Goal: Information Seeking & Learning: Check status

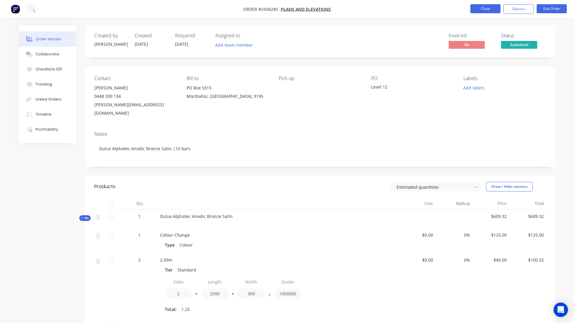
click at [490, 7] on button "Close" at bounding box center [486, 8] width 30 height 9
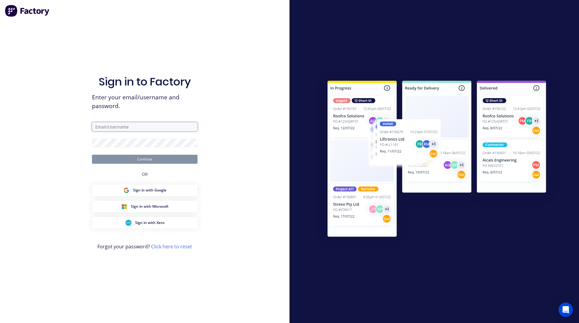
click at [128, 127] on input "text" at bounding box center [145, 126] width 106 height 9
drag, startPoint x: 118, startPoint y: 128, endPoint x: 65, endPoint y: 131, distance: 52.3
click at [66, 131] on div "Sign in to Factory Enter your email/username and password. warehouse@aclasspowd…" at bounding box center [144, 161] width 289 height 323
type input "jarrad@aclasspowdercoating.com.au"
click at [163, 156] on button "Continue" at bounding box center [145, 159] width 106 height 9
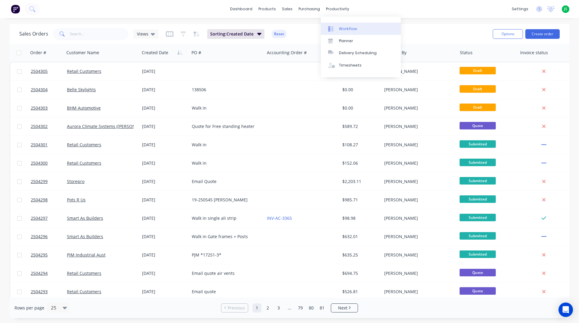
click at [352, 30] on div "Workflow" at bounding box center [348, 28] width 18 height 5
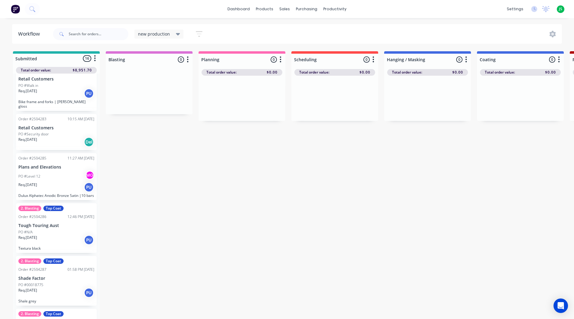
scroll to position [90, 0]
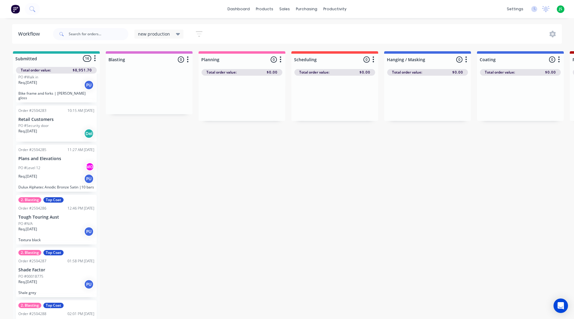
click at [64, 123] on div "PO #Security door" at bounding box center [56, 125] width 76 height 5
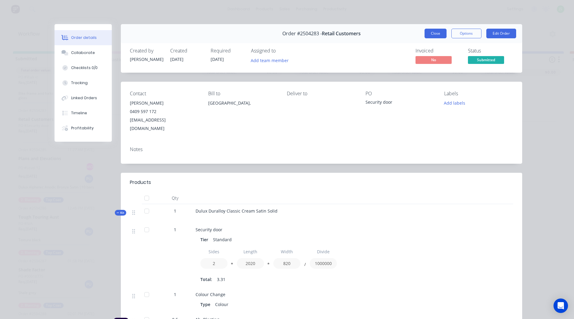
click at [428, 34] on button "Close" at bounding box center [436, 34] width 22 height 10
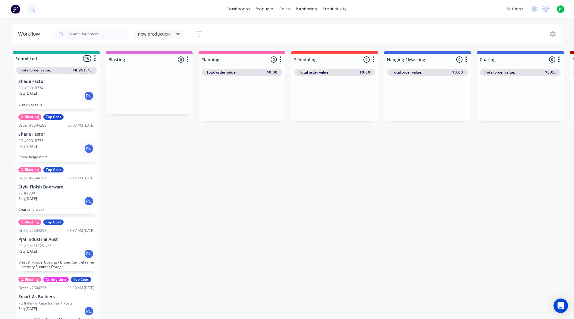
scroll to position [362, 0]
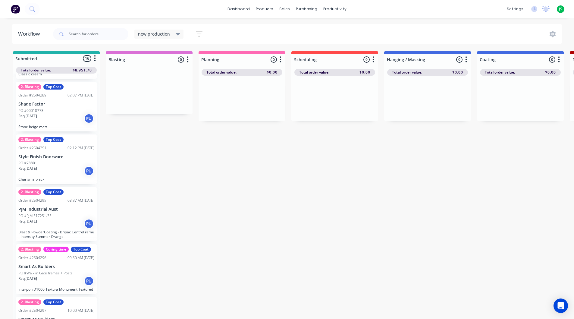
click at [64, 173] on div "Req. 02/10/25 PU" at bounding box center [56, 171] width 76 height 10
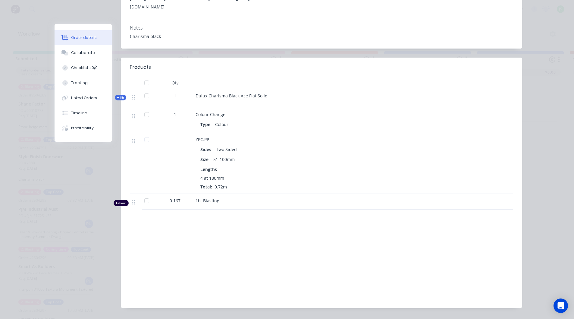
scroll to position [0, 0]
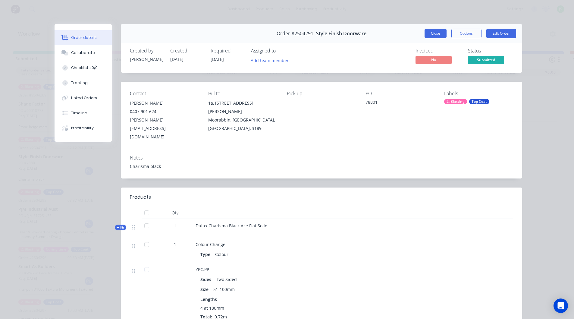
click at [430, 32] on button "Close" at bounding box center [436, 34] width 22 height 10
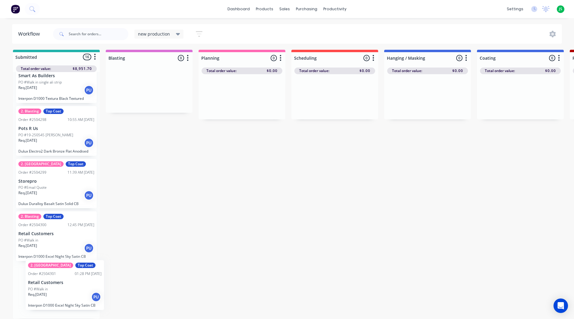
scroll to position [2, 0]
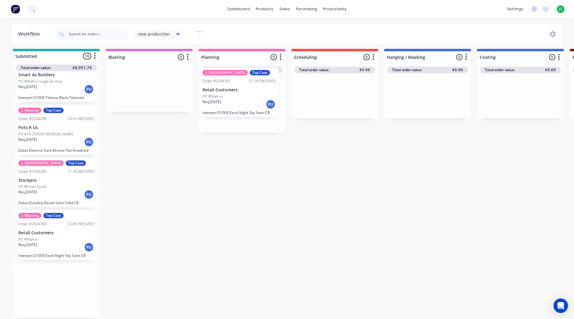
drag, startPoint x: 58, startPoint y: 310, endPoint x: 216, endPoint y: 131, distance: 238.5
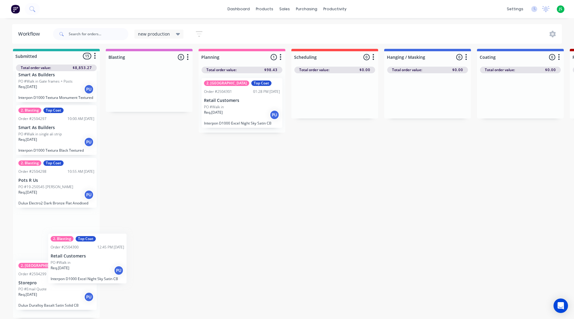
scroll to position [4, 0]
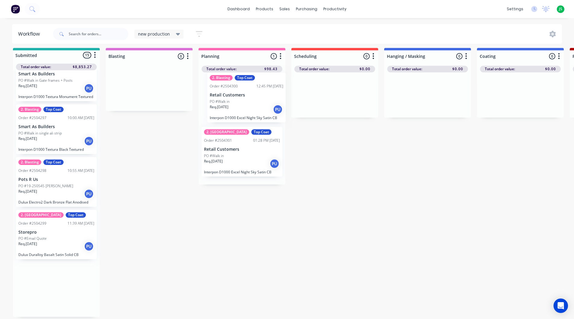
drag, startPoint x: 48, startPoint y: 297, endPoint x: 226, endPoint y: 109, distance: 258.5
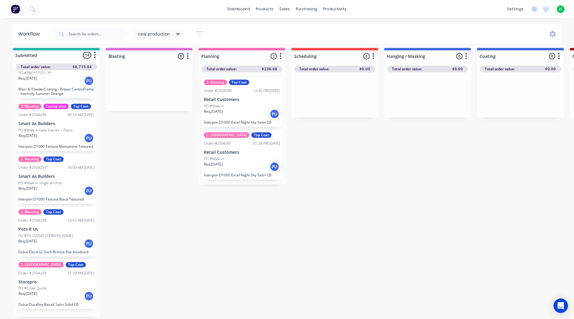
scroll to position [498, 0]
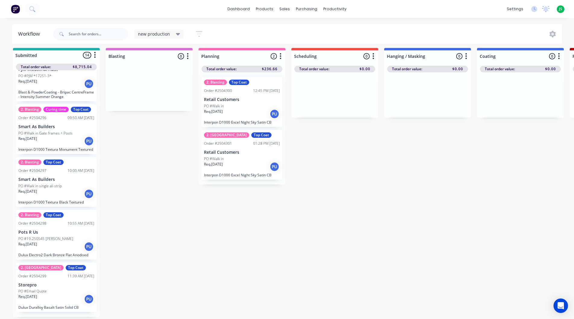
click at [53, 199] on div "Req. [DATE] PU" at bounding box center [56, 194] width 76 height 10
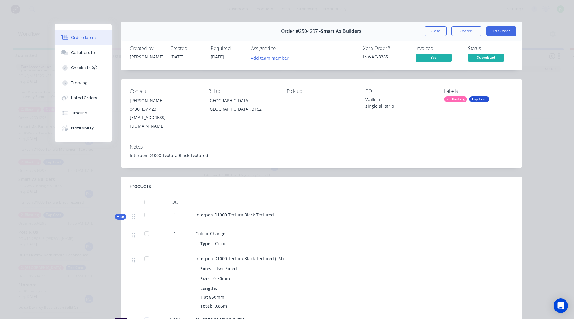
scroll to position [0, 0]
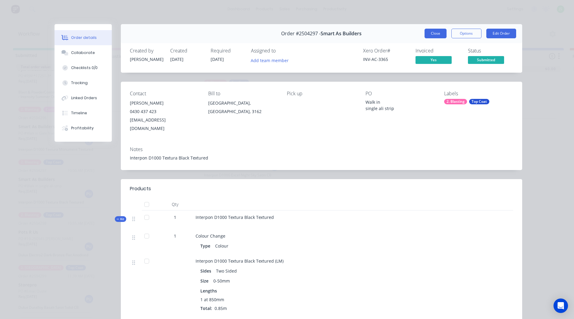
click at [432, 35] on button "Close" at bounding box center [436, 34] width 22 height 10
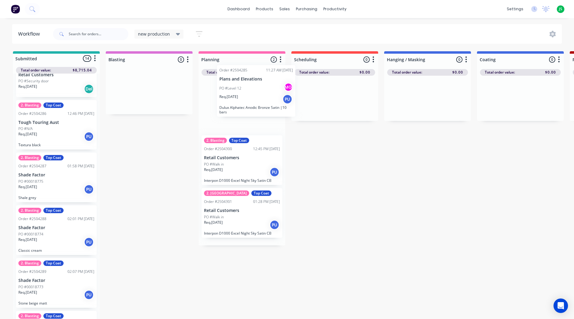
drag, startPoint x: 40, startPoint y: 125, endPoint x: 236, endPoint y: 112, distance: 195.8
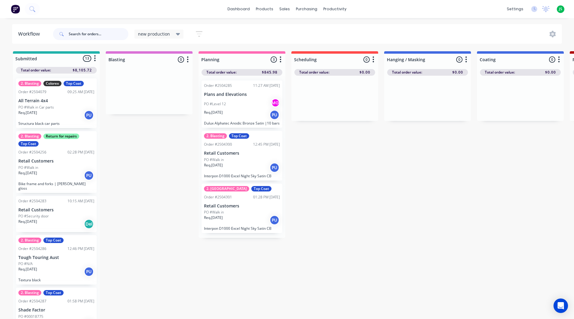
click at [90, 35] on input "text" at bounding box center [99, 34] width 60 height 12
type input "belle"
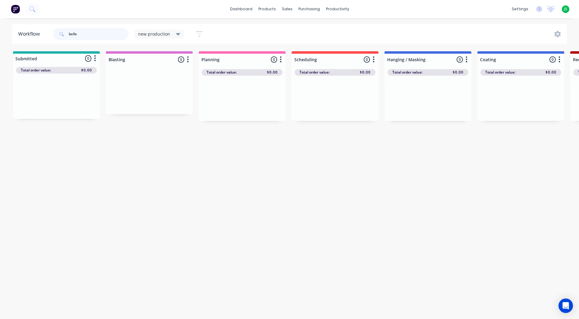
drag, startPoint x: 91, startPoint y: 39, endPoint x: 3, endPoint y: 32, distance: 88.6
click at [7, 32] on div "Workflow belle new production Save new view None edit new production (Default) …" at bounding box center [289, 34] width 579 height 20
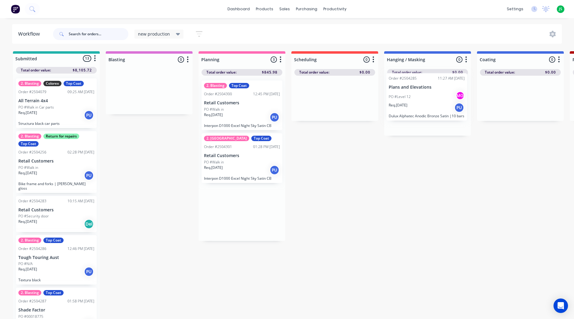
drag, startPoint x: 241, startPoint y: 107, endPoint x: 426, endPoint y: 99, distance: 185.6
click at [90, 35] on input "text" at bounding box center [99, 34] width 60 height 12
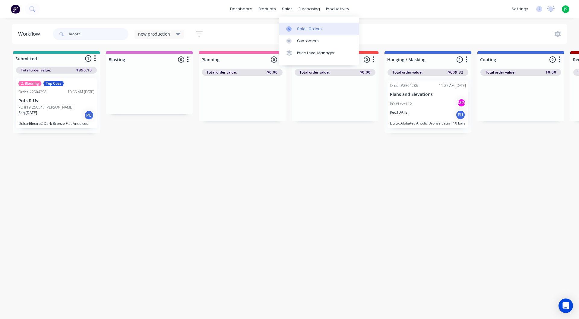
type input "bronze"
click at [293, 31] on div at bounding box center [290, 28] width 9 height 5
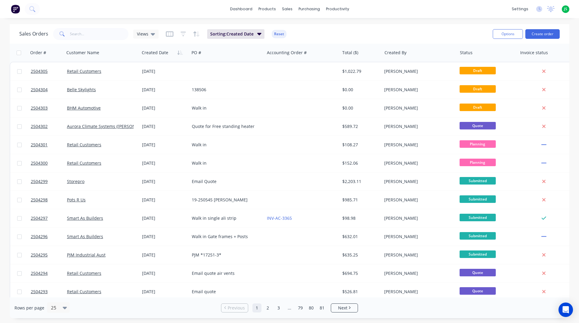
click at [109, 41] on div "Sales Orders Views Sorting: Created Date Reset" at bounding box center [253, 34] width 468 height 15
click at [107, 36] on input "text" at bounding box center [99, 34] width 59 height 12
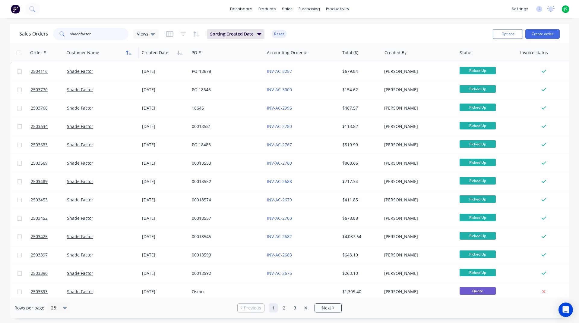
type input "shadefactor"
click at [129, 54] on icon "button" at bounding box center [128, 52] width 5 height 5
click at [129, 53] on icon "button" at bounding box center [128, 52] width 5 height 5
click at [338, 30] on link "Workflow" at bounding box center [361, 29] width 80 height 12
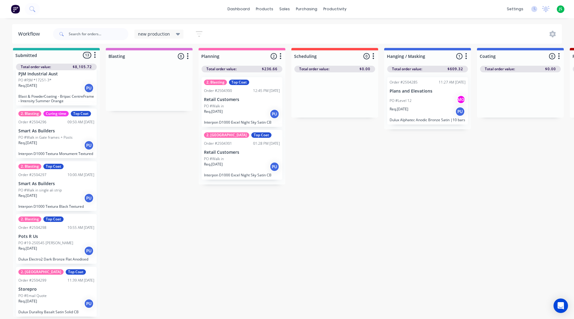
scroll to position [8, 0]
click at [76, 246] on div "Req. [DATE] PU" at bounding box center [56, 251] width 76 height 10
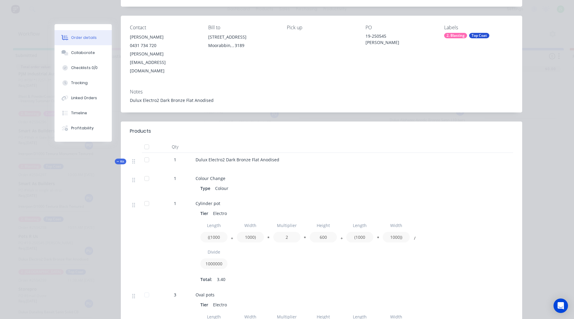
scroll to position [0, 0]
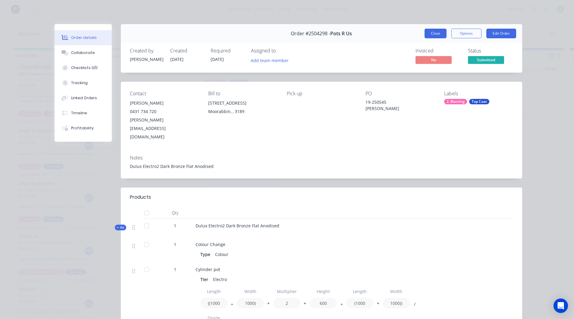
click at [432, 31] on button "Close" at bounding box center [436, 34] width 22 height 10
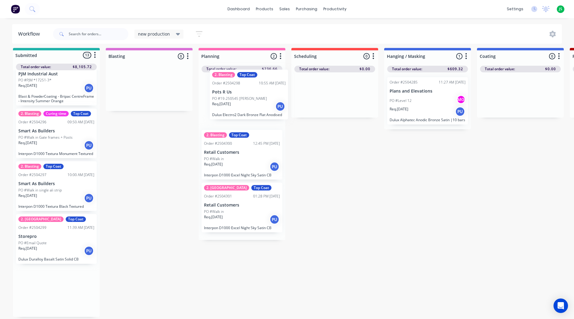
drag, startPoint x: 54, startPoint y: 241, endPoint x: 250, endPoint y: 99, distance: 241.5
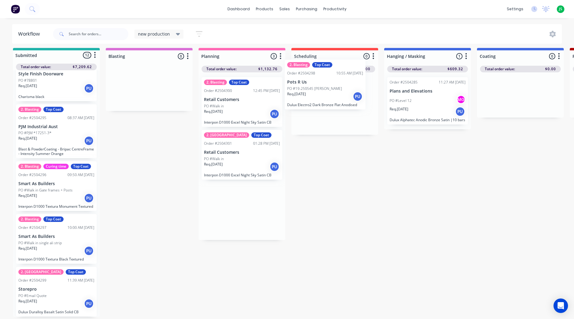
scroll to position [4, 0]
drag, startPoint x: 251, startPoint y: 101, endPoint x: 329, endPoint y: 99, distance: 77.5
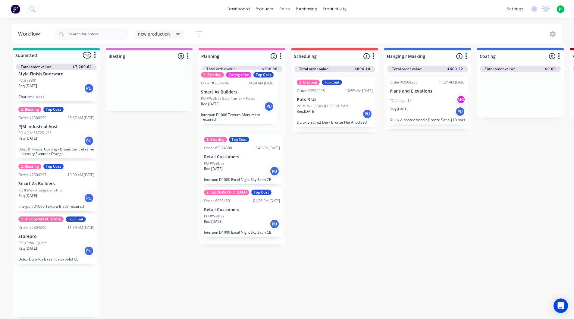
drag, startPoint x: 60, startPoint y: 202, endPoint x: 244, endPoint y: 114, distance: 204.4
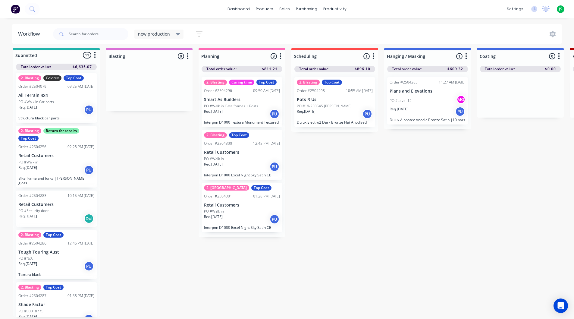
scroll to position [0, 0]
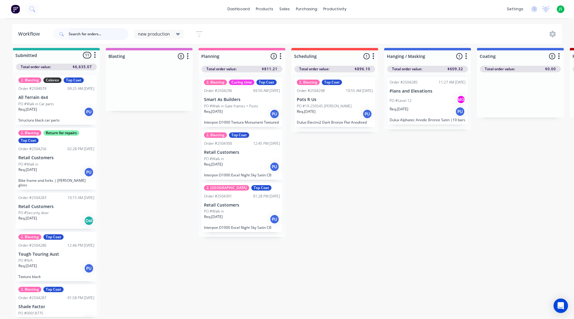
click at [97, 38] on input "text" at bounding box center [99, 34] width 60 height 12
type input "basalt"
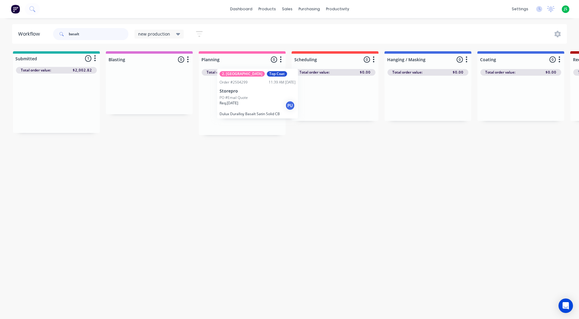
drag, startPoint x: 62, startPoint y: 110, endPoint x: 263, endPoint y: 101, distance: 201.6
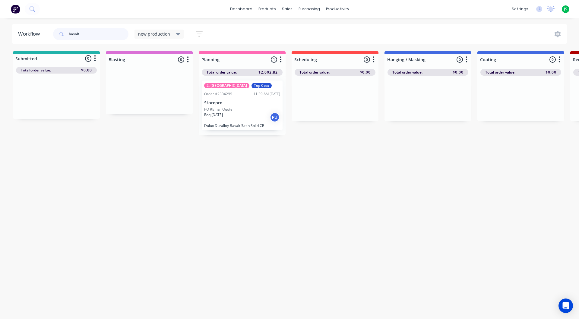
drag, startPoint x: 105, startPoint y: 34, endPoint x: 11, endPoint y: 40, distance: 94.8
click at [12, 39] on header "Workflow basalt new production Save new view None edit new production (Default)…" at bounding box center [289, 34] width 555 height 20
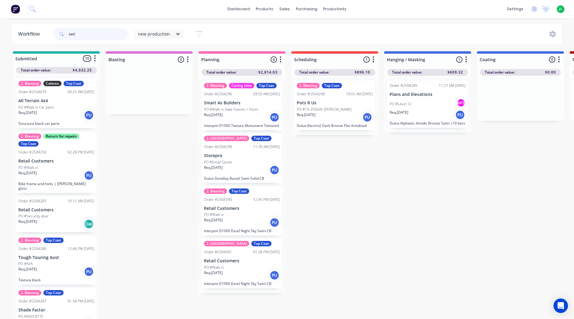
type input "satin"
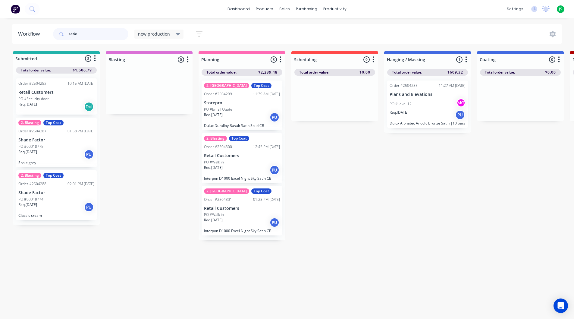
drag, startPoint x: 93, startPoint y: 32, endPoint x: 0, endPoint y: 43, distance: 94.1
click at [0, 43] on div "Workflow satin new production Save new view None edit new production (Default) …" at bounding box center [287, 34] width 574 height 20
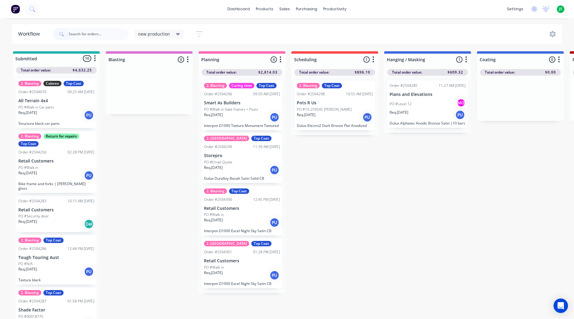
click at [255, 217] on div "Req. [DATE] PU" at bounding box center [242, 222] width 76 height 10
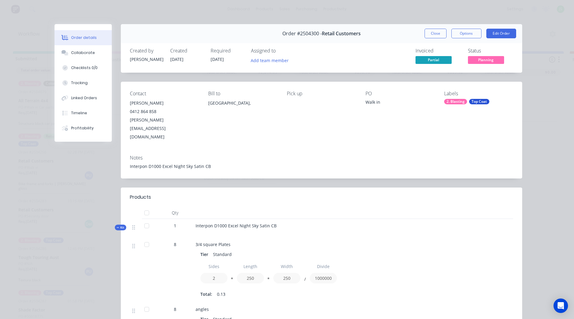
click at [442, 33] on button "Close" at bounding box center [436, 34] width 22 height 10
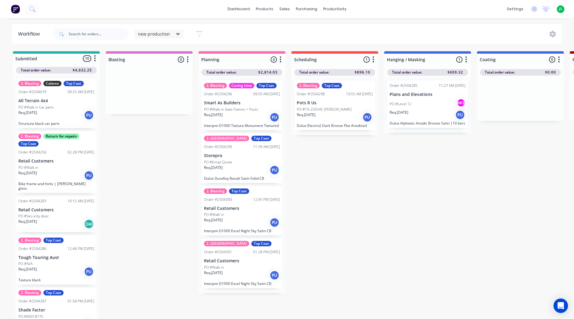
click at [237, 277] on div "Req. [DATE] PU" at bounding box center [242, 275] width 76 height 10
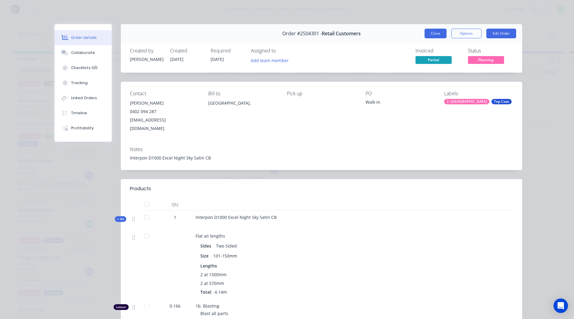
click at [431, 35] on button "Close" at bounding box center [436, 34] width 22 height 10
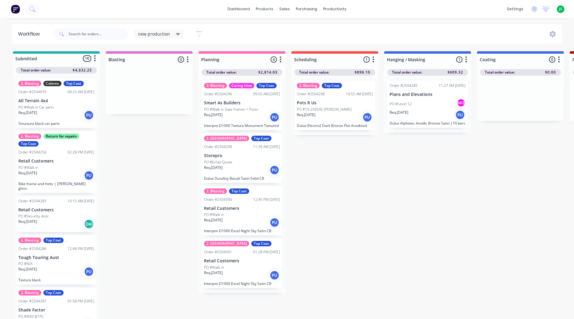
click at [232, 114] on div "Req. [DATE] PU" at bounding box center [242, 117] width 76 height 10
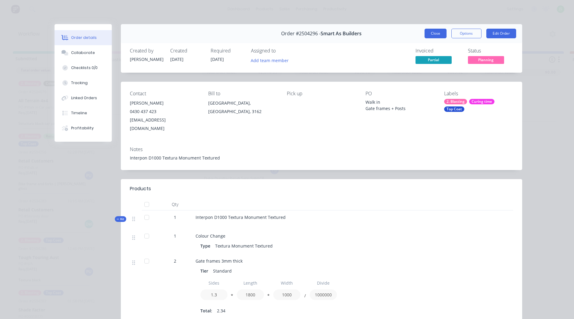
click at [430, 33] on button "Close" at bounding box center [436, 34] width 22 height 10
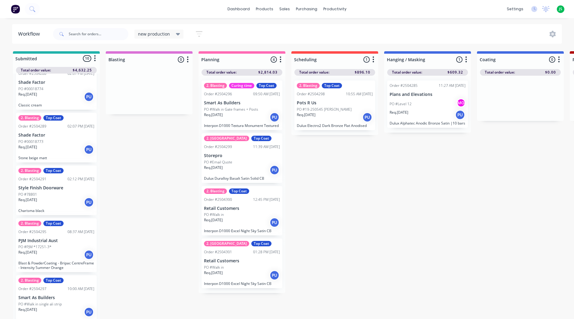
scroll to position [281, 0]
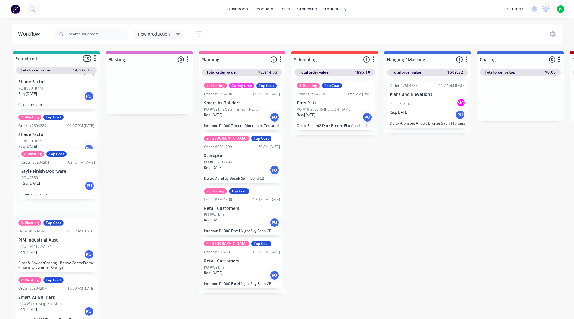
drag, startPoint x: 44, startPoint y: 194, endPoint x: 48, endPoint y: 181, distance: 13.9
click at [49, 182] on div "2. Blasting Colorex Top Coat Order #2504079 09:25 AM [DATE] All Terrain 4x4 PO …" at bounding box center [56, 197] width 87 height 247
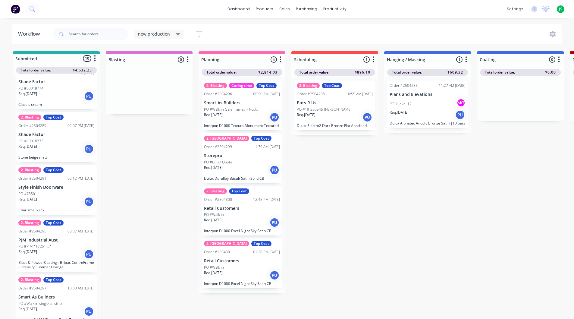
click at [62, 185] on div "2. Blasting Top Coat Order #2504291 02:12 PM [DATE] Style Finish Doorware PO #7…" at bounding box center [56, 190] width 81 height 50
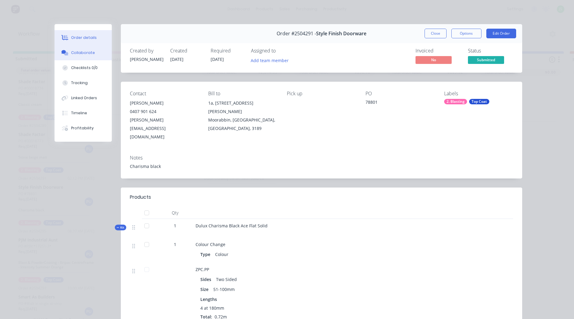
click at [72, 55] on div "Collaborate" at bounding box center [83, 52] width 24 height 5
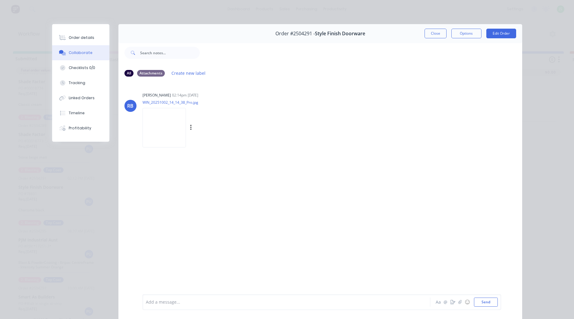
click at [162, 125] on img at bounding box center [164, 127] width 43 height 39
click at [91, 35] on button "Order details" at bounding box center [80, 37] width 57 height 15
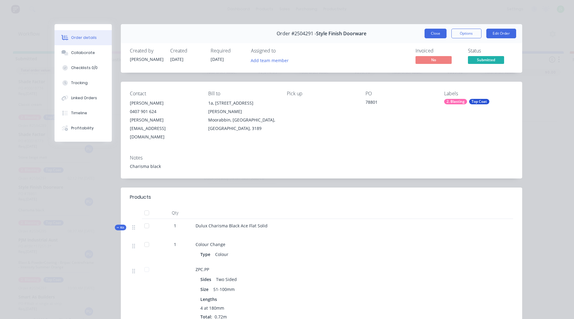
click at [428, 33] on button "Close" at bounding box center [436, 34] width 22 height 10
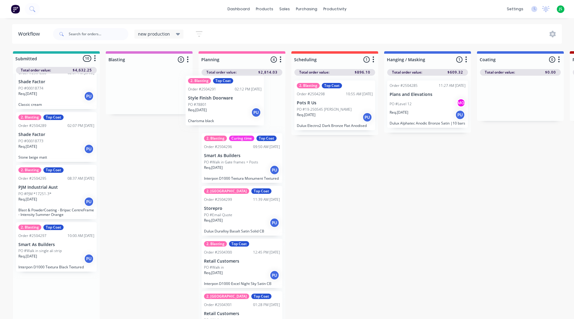
drag, startPoint x: 64, startPoint y: 190, endPoint x: 236, endPoint y: 105, distance: 192.7
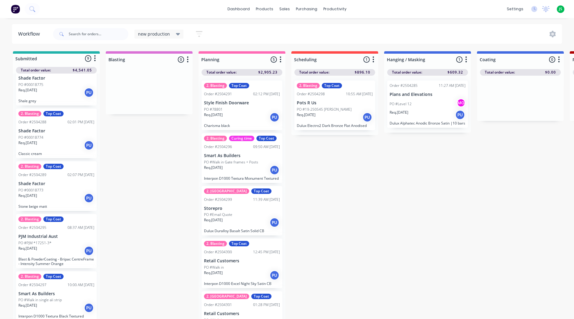
scroll to position [228, 0]
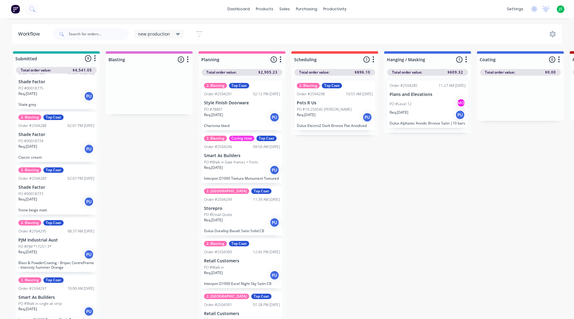
click at [62, 295] on div "2. Blasting Top Coat Order #2504297 10:00 AM [DATE] Smart As Builders PO #Walk …" at bounding box center [56, 300] width 81 height 50
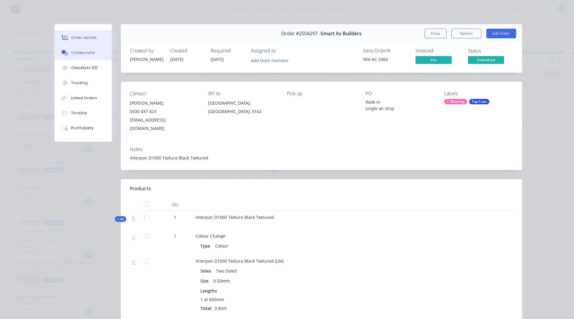
click at [77, 55] on button "Collaborate" at bounding box center [83, 52] width 57 height 15
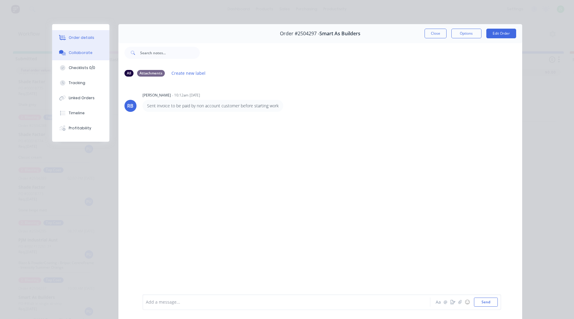
click at [83, 34] on button "Order details" at bounding box center [80, 37] width 57 height 15
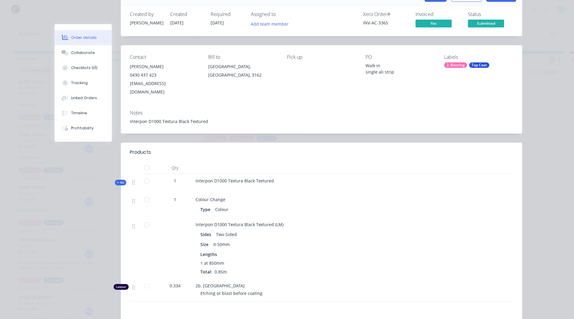
scroll to position [0, 0]
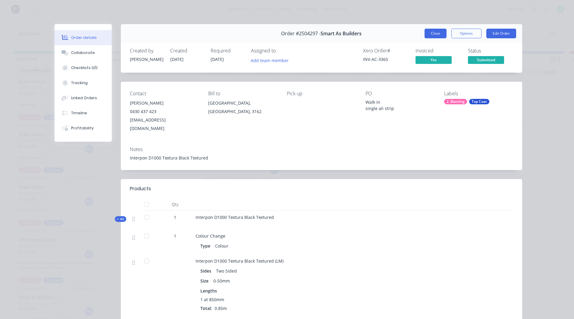
click at [434, 33] on button "Close" at bounding box center [436, 34] width 22 height 10
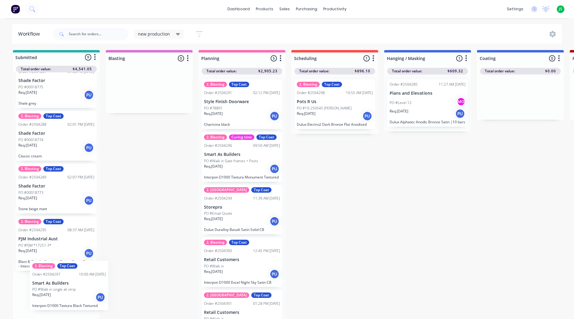
scroll to position [2, 0]
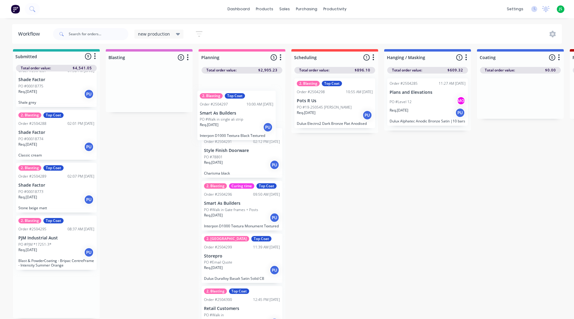
drag, startPoint x: 44, startPoint y: 304, endPoint x: 112, endPoint y: 147, distance: 170.4
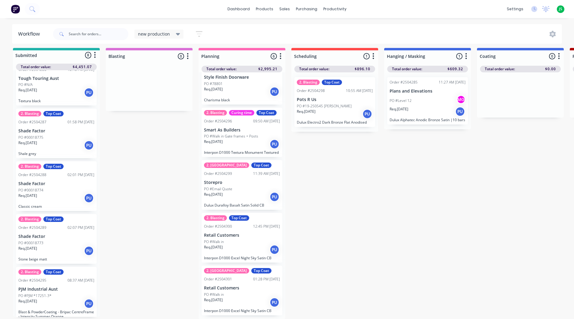
scroll to position [76, 0]
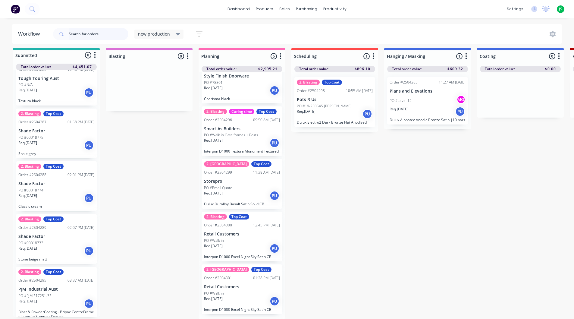
click at [86, 33] on input "text" at bounding box center [99, 34] width 60 height 12
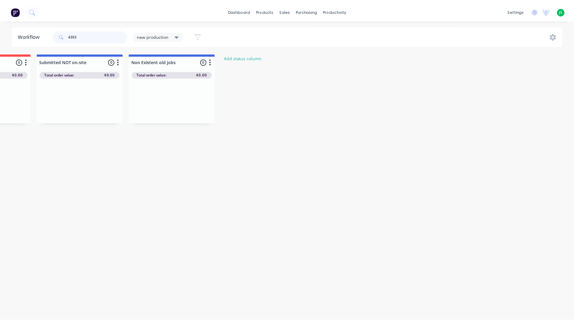
scroll to position [0, 0]
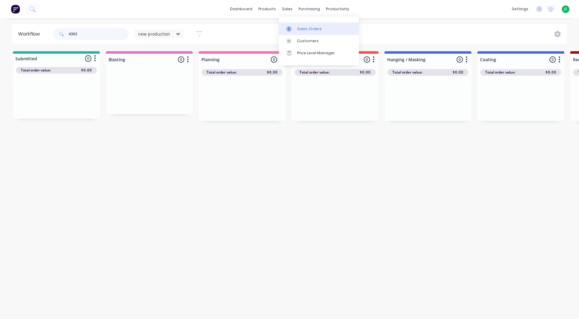
type input "4303"
click at [291, 24] on link "Sales Orders" at bounding box center [319, 29] width 80 height 12
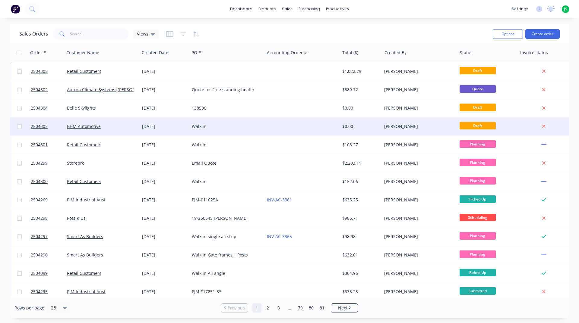
click at [113, 123] on div "BHM Automotive" at bounding box center [102, 127] width 75 height 18
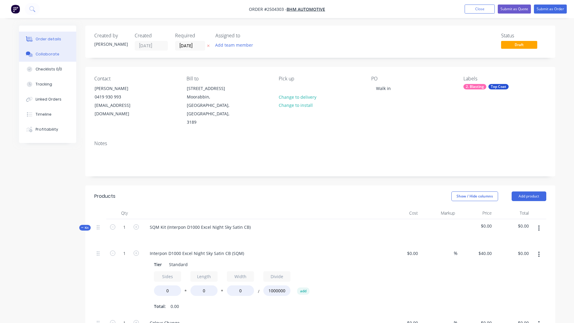
click at [58, 54] on button "Collaborate" at bounding box center [47, 54] width 57 height 15
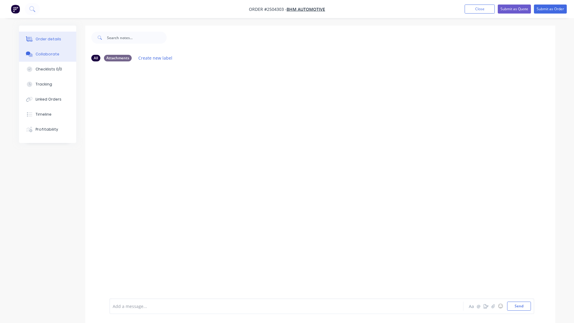
click at [56, 42] on div "Order details" at bounding box center [49, 38] width 26 height 5
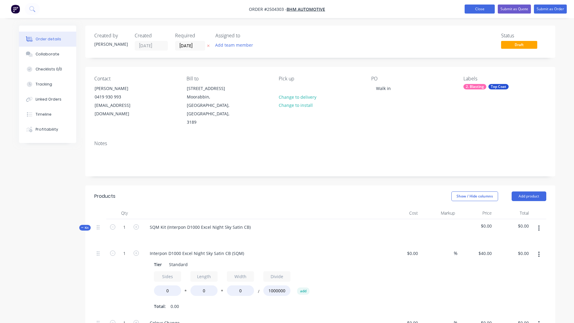
click at [472, 8] on button "Close" at bounding box center [480, 9] width 30 height 9
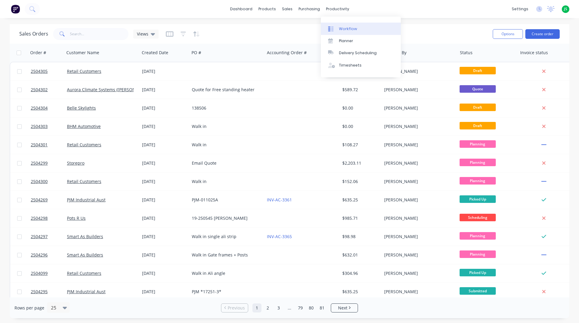
click at [330, 27] on icon at bounding box center [330, 28] width 5 height 5
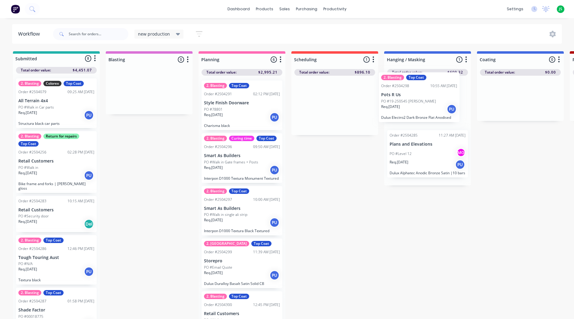
drag, startPoint x: 333, startPoint y: 117, endPoint x: 417, endPoint y: 110, distance: 83.8
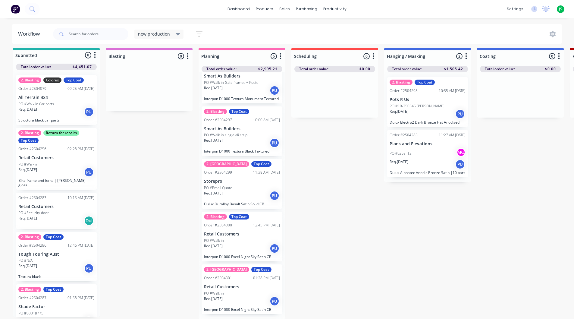
scroll to position [8, 0]
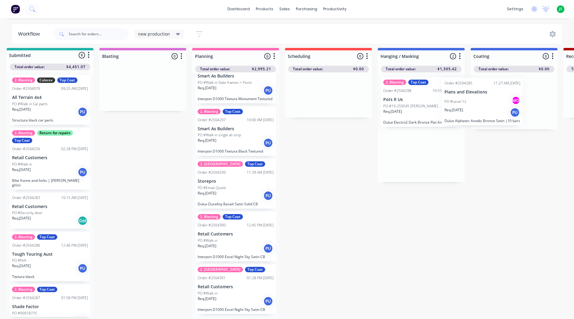
drag, startPoint x: 440, startPoint y: 157, endPoint x: 500, endPoint y: 100, distance: 83.0
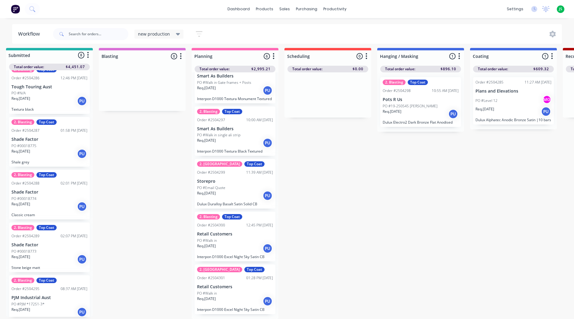
scroll to position [176, 0]
